Goal: Transaction & Acquisition: Book appointment/travel/reservation

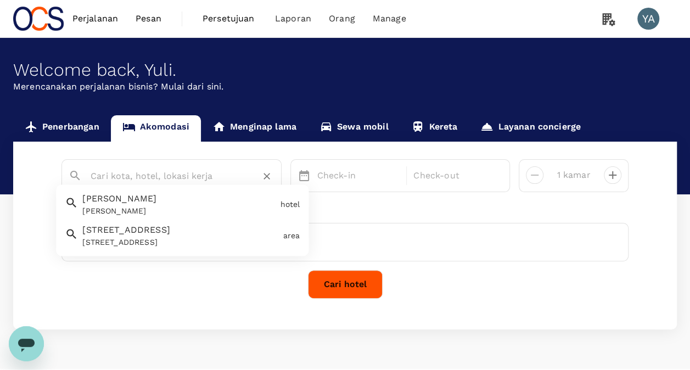
paste input "[GEOGRAPHIC_DATA] [GEOGRAPHIC_DATA]"
type input "[GEOGRAPHIC_DATA] [GEOGRAPHIC_DATA]"
click at [361, 236] on div "YA [PERSON_NAME]" at bounding box center [345, 242] width 567 height 38
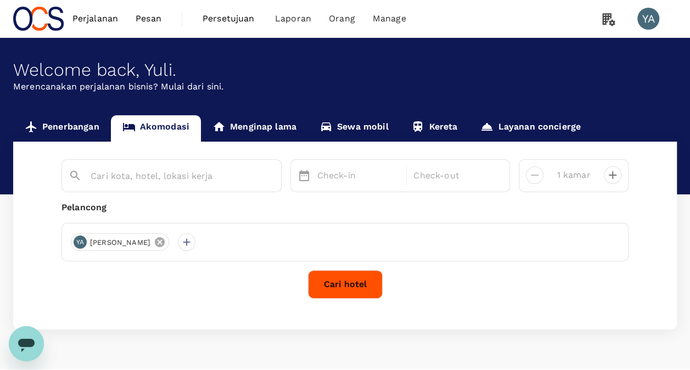
click at [155, 242] on icon at bounding box center [160, 242] width 10 height 10
click at [79, 244] on div at bounding box center [80, 242] width 18 height 18
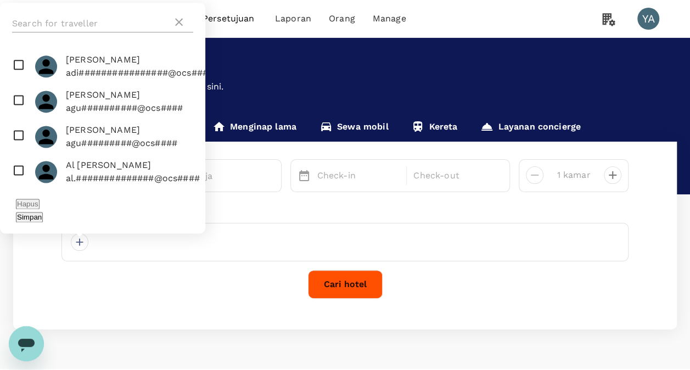
click at [67, 32] on input "text" at bounding box center [92, 24] width 160 height 18
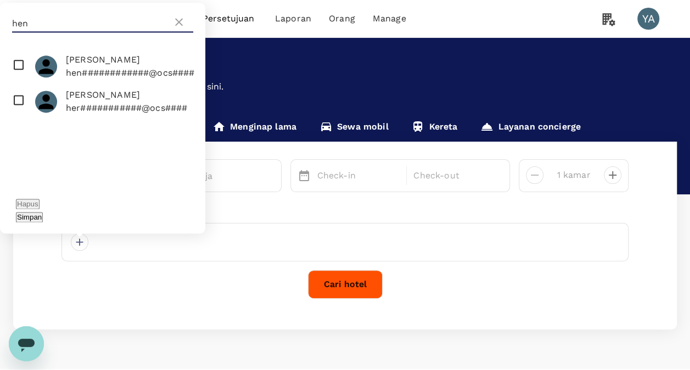
type input "hen"
click at [78, 102] on span "[PERSON_NAME]" at bounding box center [126, 94] width 121 height 13
checkbox input "true"
click at [160, 220] on div "Simpan" at bounding box center [103, 216] width 174 height 13
click at [43, 220] on button "Simpan" at bounding box center [29, 217] width 27 height 10
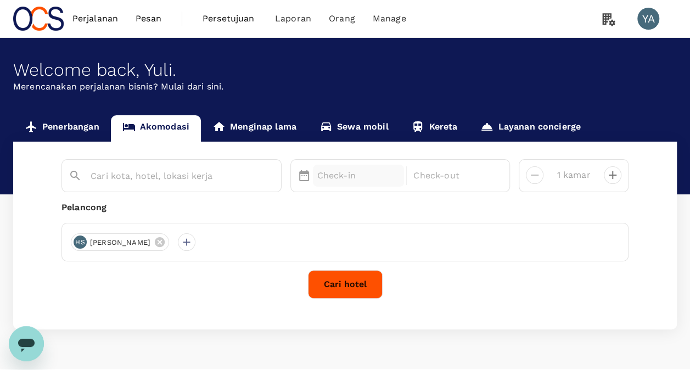
click at [348, 175] on p "Check-in" at bounding box center [358, 175] width 83 height 13
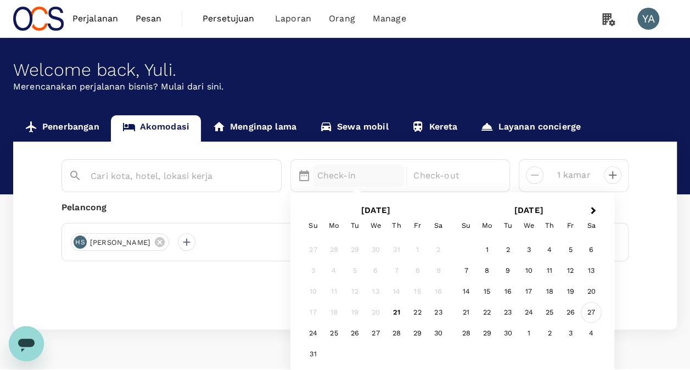
click at [588, 312] on div "27" at bounding box center [591, 313] width 21 height 21
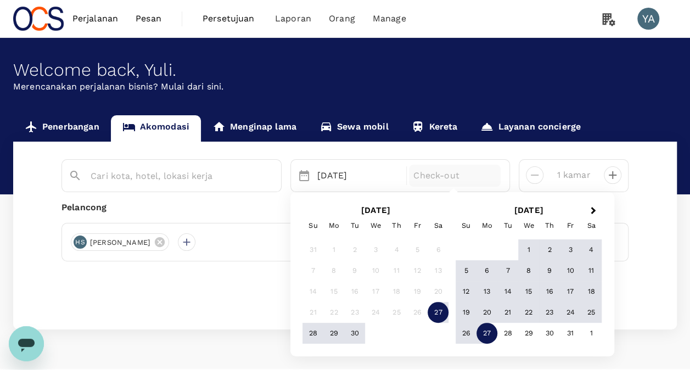
click at [487, 331] on div "27" at bounding box center [487, 333] width 21 height 21
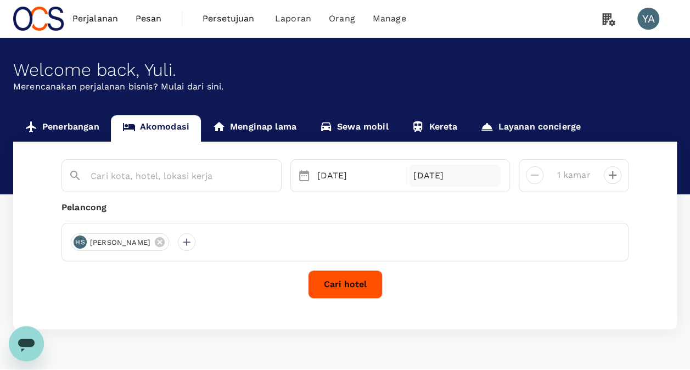
click at [429, 179] on div "[DATE]" at bounding box center [455, 176] width 92 height 22
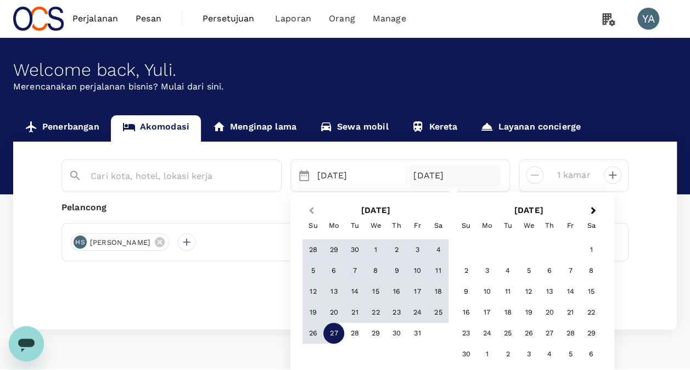
click at [311, 211] on span "Previous Month" at bounding box center [311, 211] width 0 height 13
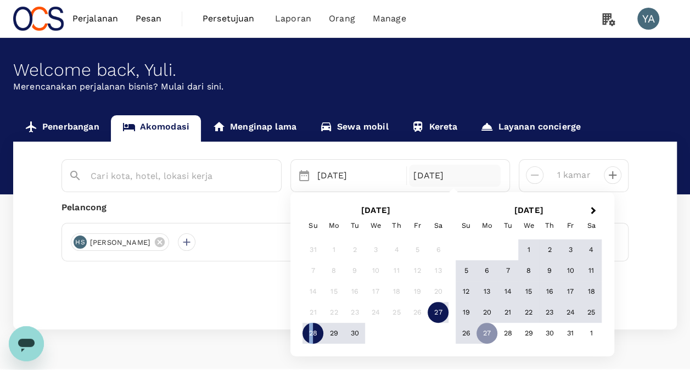
click at [310, 331] on div "28" at bounding box center [313, 333] width 21 height 21
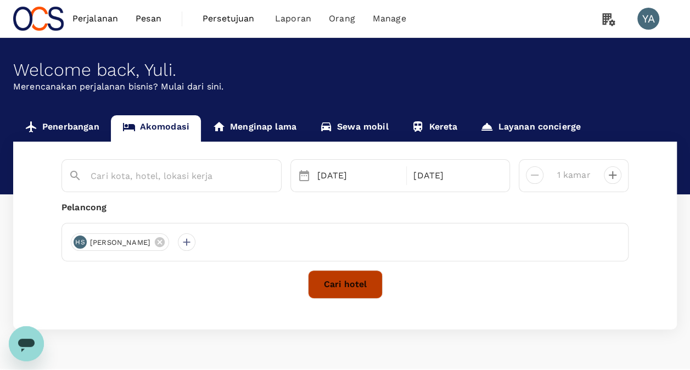
click at [338, 288] on button "Cari hotel" at bounding box center [345, 284] width 75 height 29
click at [200, 175] on input "text" at bounding box center [167, 175] width 153 height 17
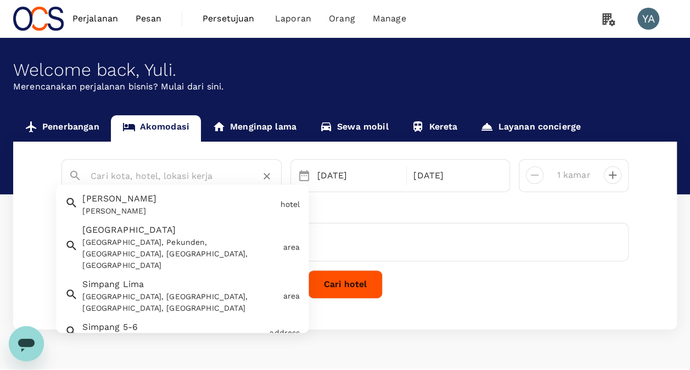
click at [189, 176] on input "text" at bounding box center [167, 175] width 153 height 17
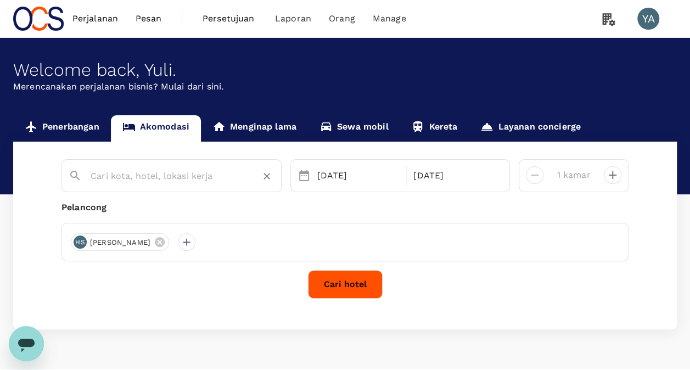
paste input "[GEOGRAPHIC_DATA] [GEOGRAPHIC_DATA]"
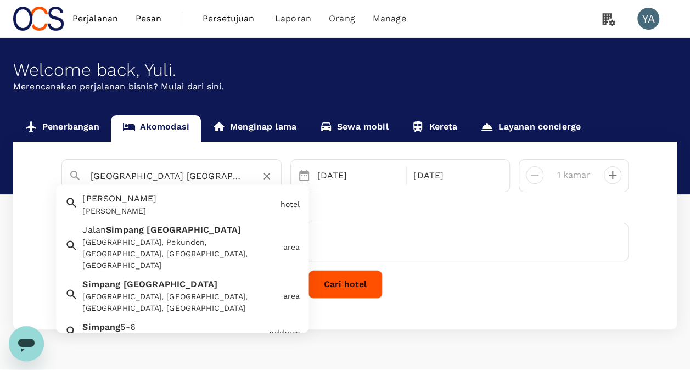
type input "[GEOGRAPHIC_DATA] [GEOGRAPHIC_DATA]"
click at [376, 224] on div "HS [PERSON_NAME]" at bounding box center [345, 242] width 567 height 38
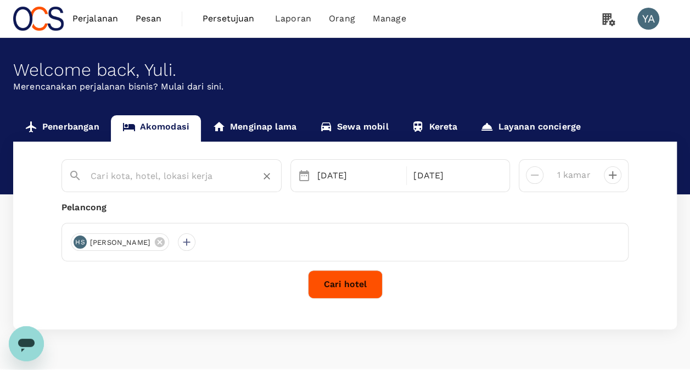
click at [186, 175] on input "text" at bounding box center [167, 175] width 153 height 17
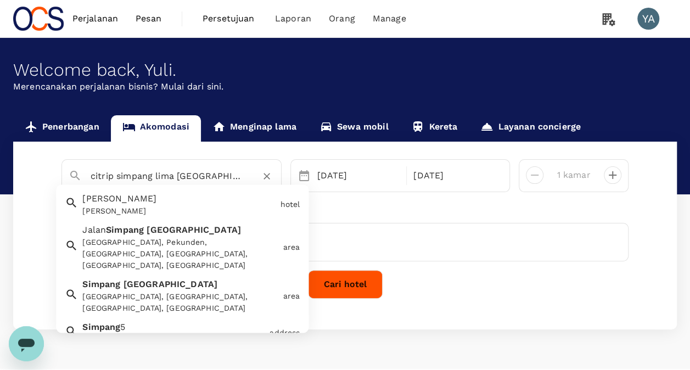
type input "citrip simpang lima [GEOGRAPHIC_DATA]"
click at [353, 242] on div "HS [PERSON_NAME]" at bounding box center [345, 242] width 567 height 38
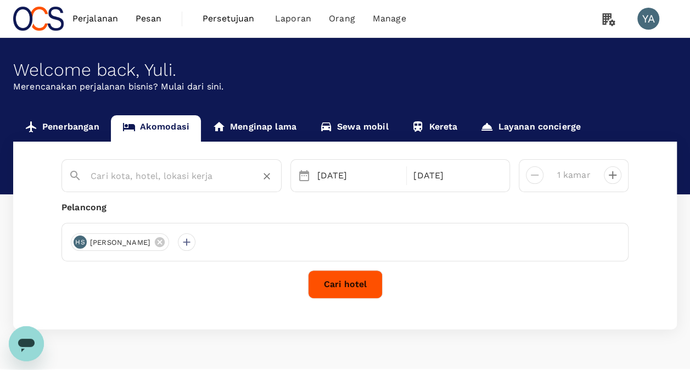
click at [235, 176] on input "text" at bounding box center [167, 175] width 153 height 17
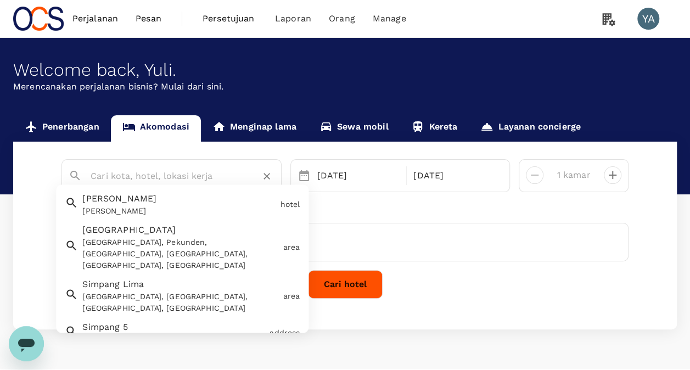
click at [134, 243] on div "[GEOGRAPHIC_DATA], Pekunden, [GEOGRAPHIC_DATA], [GEOGRAPHIC_DATA], [GEOGRAPHIC_…" at bounding box center [180, 254] width 196 height 35
type input "[GEOGRAPHIC_DATA]"
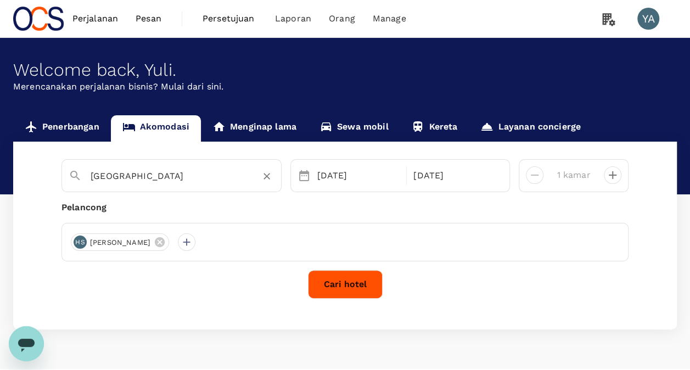
click at [338, 290] on button "Cari hotel" at bounding box center [345, 284] width 75 height 29
